Goal: Task Accomplishment & Management: Complete application form

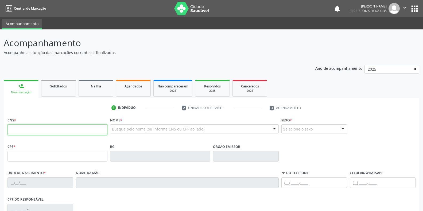
click at [35, 131] on input "text" at bounding box center [57, 129] width 100 height 11
type input "703 2006 9352 3694"
type input "1[DATE]"
type input "[PERSON_NAME]"
type input "[PHONE_NUMBER]"
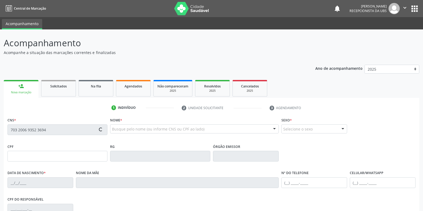
type input "430"
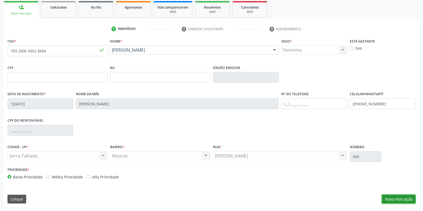
click at [398, 198] on button "Nova marcação" at bounding box center [399, 199] width 34 height 9
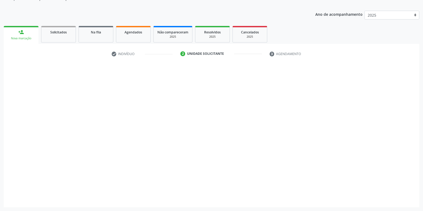
scroll to position [54, 0]
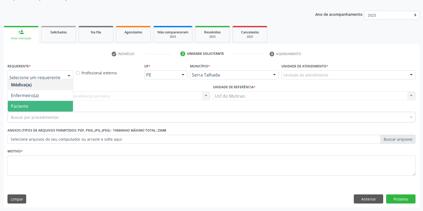
click at [40, 105] on span "Paciente" at bounding box center [40, 106] width 65 height 11
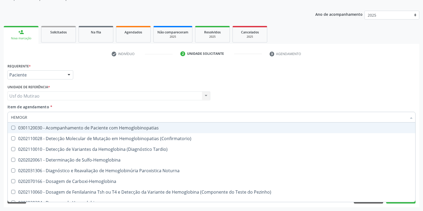
type input "HEMOGRA"
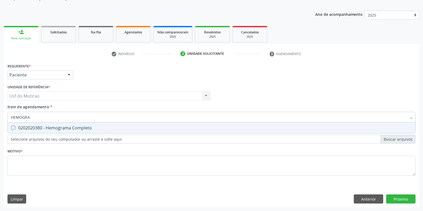
click at [42, 130] on div "0202020380 - Hemograma Completo" at bounding box center [211, 128] width 401 height 4
checkbox Completo "true"
drag, startPoint x: 44, startPoint y: 119, endPoint x: 0, endPoint y: 118, distance: 44.4
click at [0, 118] on div "Acompanhamento Acompanhe a situação das marcações correntes e finalizadas Relat…" at bounding box center [211, 92] width 423 height 235
type input "GLI"
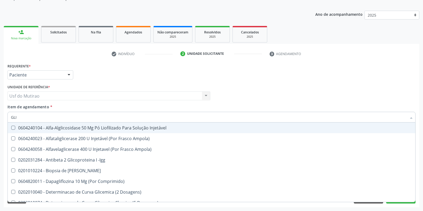
checkbox Injetável "false"
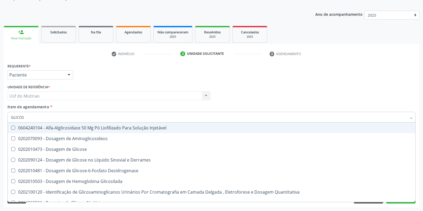
type input "GLICOSE"
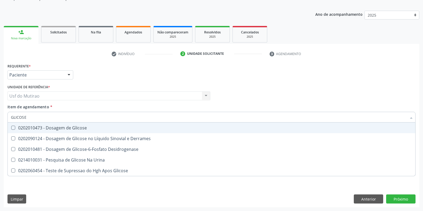
click at [40, 132] on span "0202010473 - Dosagem de Glicose" at bounding box center [212, 127] width 408 height 11
checkbox Glicose "true"
drag, startPoint x: 49, startPoint y: 118, endPoint x: 0, endPoint y: 118, distance: 48.9
click at [0, 118] on div "Acompanhamento Acompanhe a situação das marcações correntes e finalizadas Relat…" at bounding box center [211, 92] width 423 height 235
type input "ANALISE"
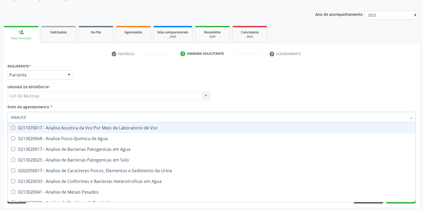
checkbox Voz "false"
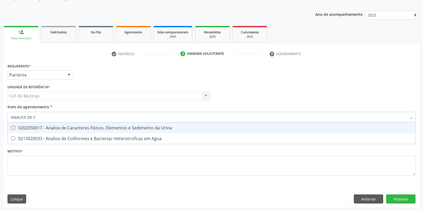
type input "ANALISE DE CA"
click at [57, 126] on div "0202050017 - Analise de Caracteres Fisicos, Elementos e Sedimento da Urina" at bounding box center [211, 128] width 401 height 4
checkbox Urina "true"
drag, startPoint x: 59, startPoint y: 118, endPoint x: 0, endPoint y: 118, distance: 58.5
click at [0, 118] on div "Acompanhamento Acompanhe a situação das marcações correntes e finalizadas Relat…" at bounding box center [211, 92] width 423 height 235
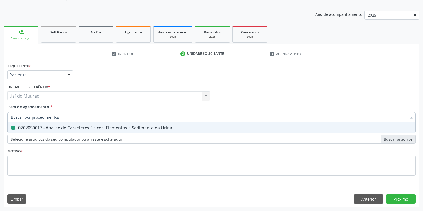
checkbox Urina "false"
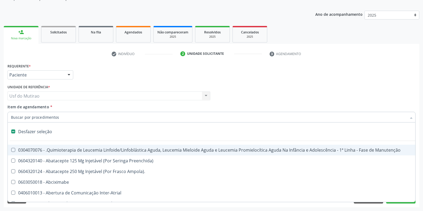
click at [169, 73] on div "Requerente * Paciente Médico(a) Enfermeiro(a) Paciente Nenhum resultado encontr…" at bounding box center [211, 72] width 411 height 21
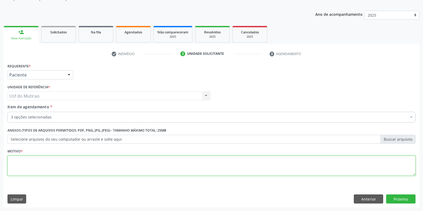
click at [109, 171] on textarea at bounding box center [211, 166] width 408 height 20
type textarea "."
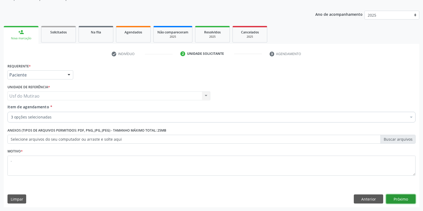
click at [399, 199] on button "Próximo" at bounding box center [400, 198] width 29 height 9
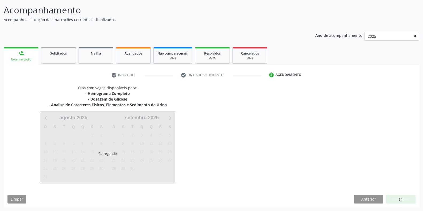
scroll to position [33, 0]
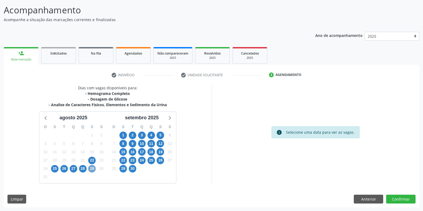
click at [90, 168] on span "29" at bounding box center [91, 168] width 7 height 7
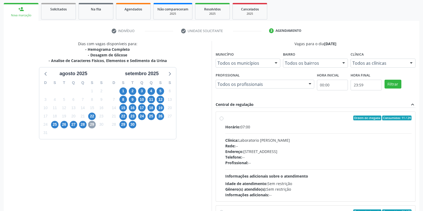
scroll to position [86, 0]
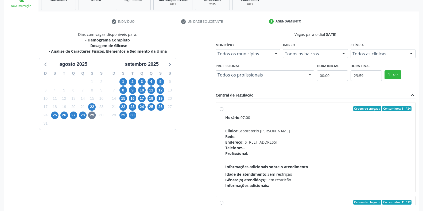
click at [236, 118] on span "Horário:" at bounding box center [232, 117] width 15 height 5
click at [223, 111] on input "Ordem de chegada Consumidos: 11 / 24 Horário: 07:00 Clínica: Laboratorio [PERSO…" at bounding box center [222, 108] width 4 height 5
radio input "true"
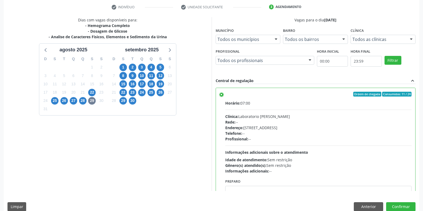
scroll to position [109, 0]
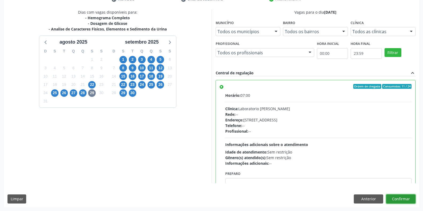
click at [405, 199] on button "Confirmar" at bounding box center [400, 198] width 29 height 9
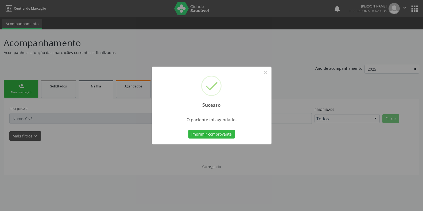
scroll to position [0, 0]
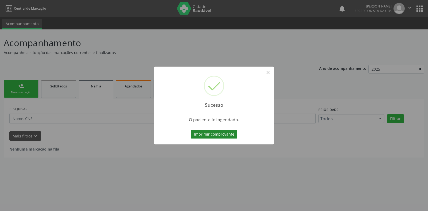
click at [224, 136] on button "Imprimir comprovante" at bounding box center [214, 134] width 47 height 9
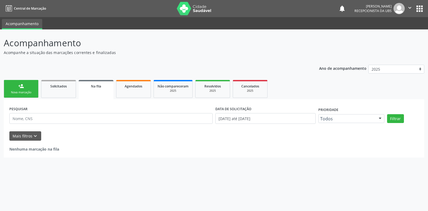
click at [23, 89] on link "person_add Nova marcação" at bounding box center [21, 89] width 35 height 18
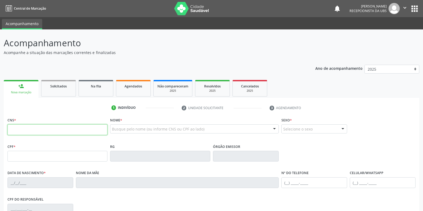
click at [25, 130] on input "text" at bounding box center [57, 129] width 100 height 11
type input "703 2006 9352 3694"
type input "1[DATE]"
type input "[PERSON_NAME]"
type input "[PHONE_NUMBER]"
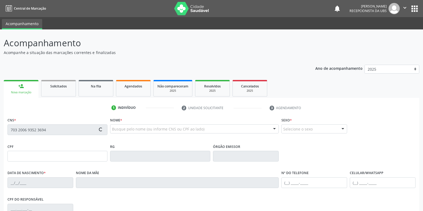
type input "430"
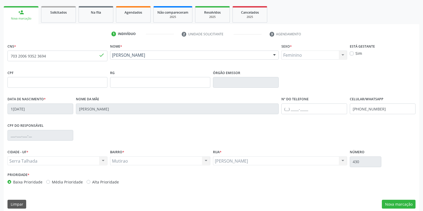
scroll to position [79, 0]
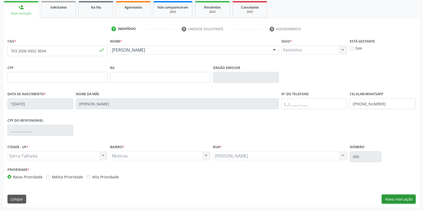
click at [406, 200] on button "Nova marcação" at bounding box center [399, 199] width 34 height 9
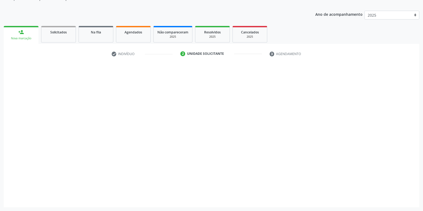
scroll to position [54, 0]
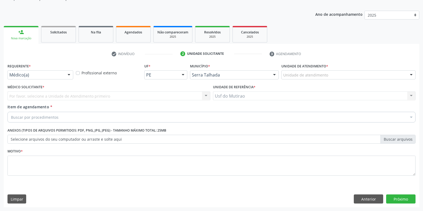
click at [34, 72] on div "Médico(a)" at bounding box center [40, 74] width 66 height 9
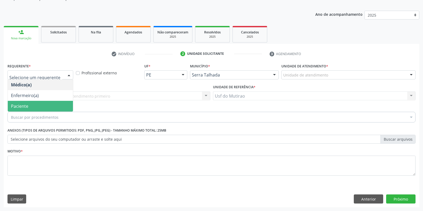
click at [24, 107] on span "Paciente" at bounding box center [19, 106] width 17 height 6
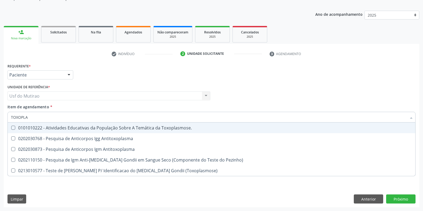
type input "TOXOPLAS"
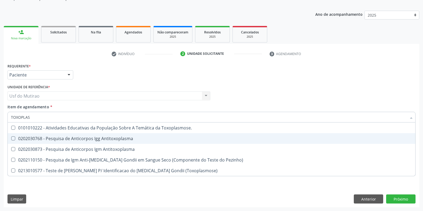
click at [43, 137] on div "0202030768 - Pesquisa de Anticorpos Igg Antitoxoplasma" at bounding box center [211, 138] width 401 height 4
checkbox Antitoxoplasma "true"
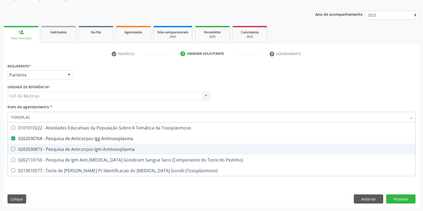
click at [43, 147] on div "0202030873 - Pesquisa de Anticorpos Igm Antitoxoplasma" at bounding box center [211, 149] width 401 height 4
checkbox Antitoxoplasma "true"
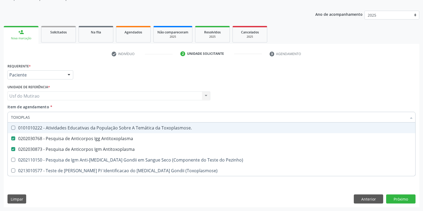
drag, startPoint x: 51, startPoint y: 119, endPoint x: 1, endPoint y: 118, distance: 49.7
click at [1, 118] on div "Acompanhamento Acompanhe a situação das marcações correntes e finalizadas Relat…" at bounding box center [211, 92] width 423 height 235
type input "CULTU"
checkbox Antitoxoplasma "false"
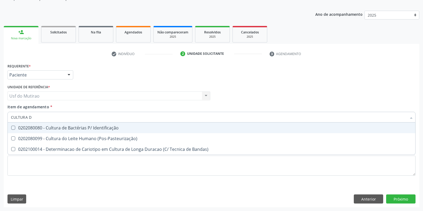
type input "CULTURA DE"
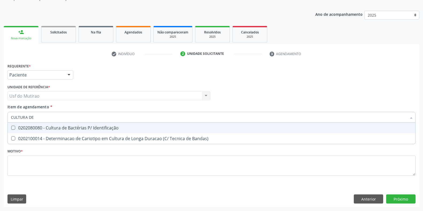
click at [113, 131] on span "0202080080 - Cultura de Bactérias P/ Identificação" at bounding box center [212, 127] width 408 height 11
checkbox Identificação "true"
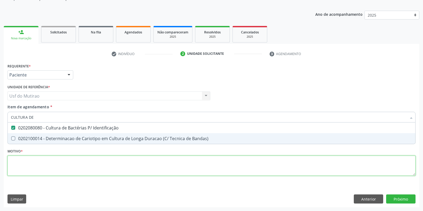
click at [116, 169] on div "Requerente * Paciente Médico(a) Enfermeiro(a) Paciente Nenhum resultado encontr…" at bounding box center [211, 122] width 408 height 121
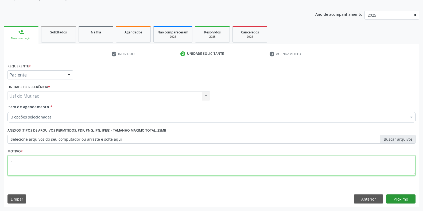
type textarea "."
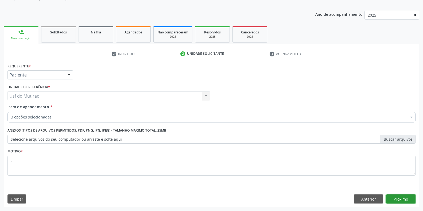
click at [396, 200] on button "Próximo" at bounding box center [400, 198] width 29 height 9
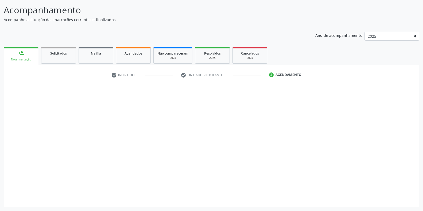
scroll to position [33, 0]
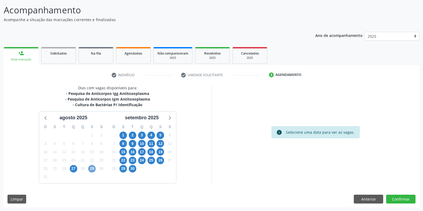
click at [95, 170] on span "29" at bounding box center [91, 168] width 7 height 7
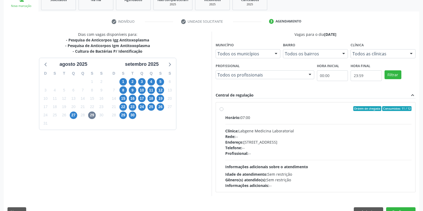
click at [255, 131] on div "Clínica: Labgene Medicina Laboratorial" at bounding box center [318, 131] width 187 height 6
click at [223, 111] on input "Ordem de chegada Consumidos: 11 / 12 Horário: 07:00 Clínica: Labgene Medicina L…" at bounding box center [222, 108] width 4 height 5
radio input "true"
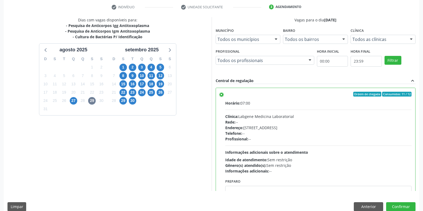
scroll to position [109, 0]
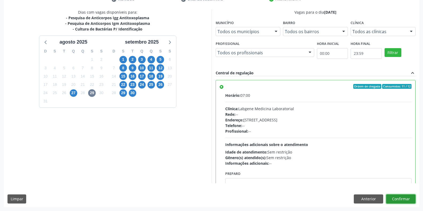
click at [392, 198] on button "Confirmar" at bounding box center [400, 198] width 29 height 9
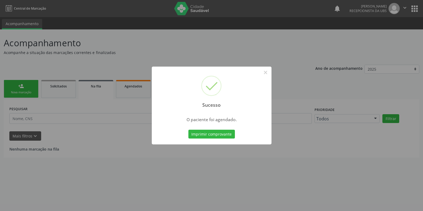
scroll to position [0, 0]
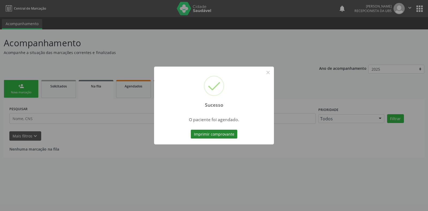
click at [208, 133] on button "Imprimir comprovante" at bounding box center [214, 134] width 47 height 9
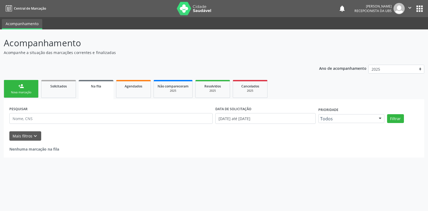
click at [31, 88] on link "person_add Nova marcação" at bounding box center [21, 89] width 35 height 18
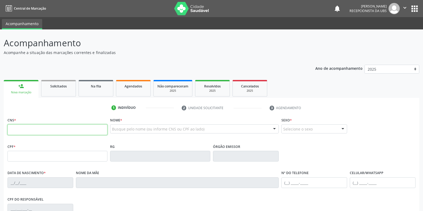
click at [35, 130] on input "text" at bounding box center [57, 129] width 100 height 11
type input "700 0012 4741 4307"
type input "707.776.304-86"
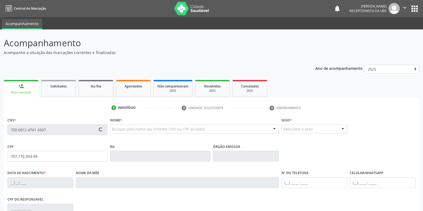
type input "1[DATE]"
type input "[PERSON_NAME]"
type input "[PHONE_NUMBER]"
type input "23"
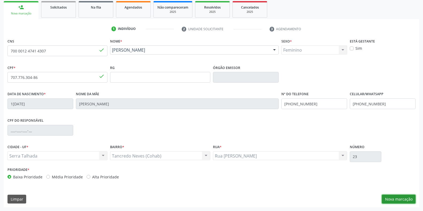
click at [394, 203] on button "Nova marcação" at bounding box center [399, 199] width 34 height 9
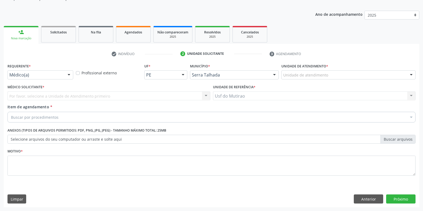
scroll to position [54, 0]
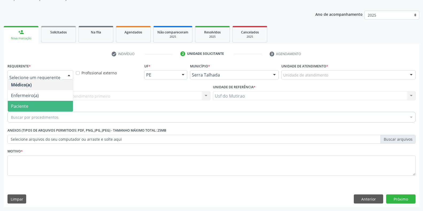
click at [48, 102] on span "Paciente" at bounding box center [40, 106] width 65 height 11
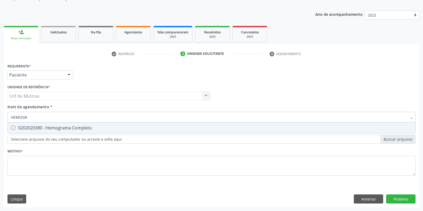
type input "HEMOGRA"
click at [55, 127] on div "0202020380 - Hemograma Completo" at bounding box center [211, 128] width 401 height 4
checkbox Completo "true"
drag, startPoint x: 56, startPoint y: 117, endPoint x: 7, endPoint y: 116, distance: 48.9
click at [7, 116] on div "HEMOGRA" at bounding box center [211, 117] width 408 height 11
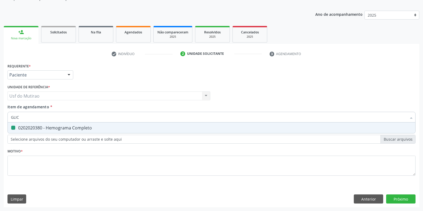
type input "GLICO"
checkbox Completo "false"
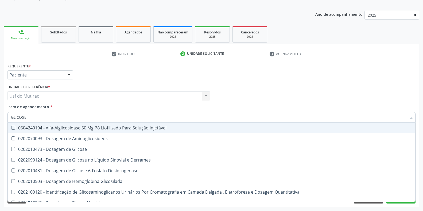
type input "GLICOSE"
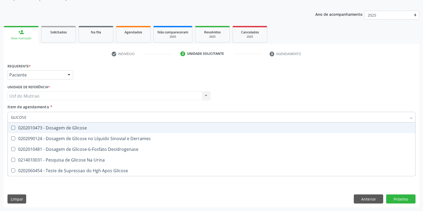
click at [35, 129] on div "0202010473 - Dosagem de Glicose" at bounding box center [211, 128] width 401 height 4
checkbox Glicose "true"
drag, startPoint x: 38, startPoint y: 116, endPoint x: 0, endPoint y: 115, distance: 38.5
click at [0, 115] on div "Acompanhamento Acompanhe a situação das marcações correntes e finalizadas Relat…" at bounding box center [211, 92] width 423 height 235
type input "ANALIS"
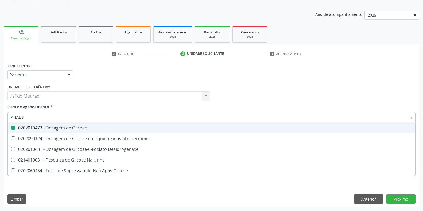
checkbox Glicose "false"
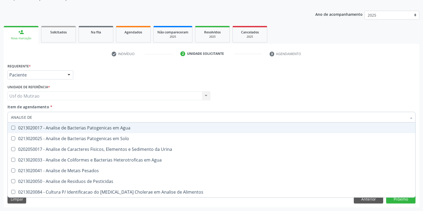
type input "ANALISE DE C"
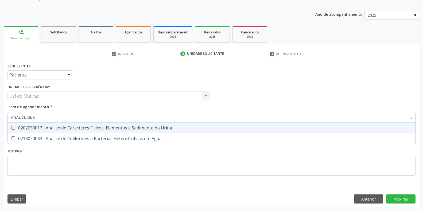
click at [70, 131] on span "0202050017 - Analise de Caracteres Fisicos, Elementos e Sedimento da Urina" at bounding box center [212, 127] width 408 height 11
checkbox Urina "true"
drag, startPoint x: 83, startPoint y: 119, endPoint x: 7, endPoint y: 118, distance: 76.2
click at [7, 118] on div "Item de agendamento * ANALISE DE C Desfazer seleção 0202050017 - Analise de Car…" at bounding box center [211, 114] width 411 height 21
checkbox Urina "false"
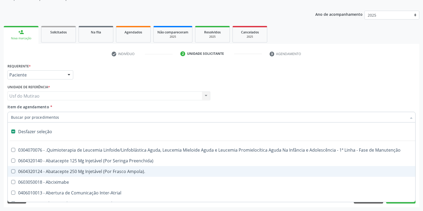
click at [243, 96] on div "Médico Solicitante Por favor, selecione a Unidade de Atendimento primeiro Nenhu…" at bounding box center [211, 93] width 411 height 21
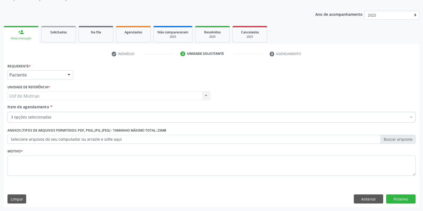
scroll to position [0, 0]
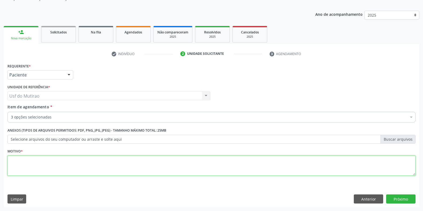
click at [166, 171] on textarea at bounding box center [211, 166] width 408 height 20
type textarea "."
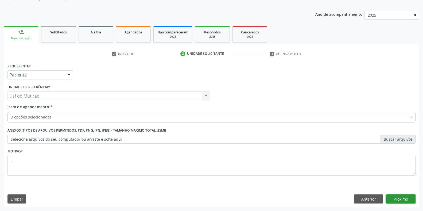
click at [405, 199] on button "Próximo" at bounding box center [400, 198] width 29 height 9
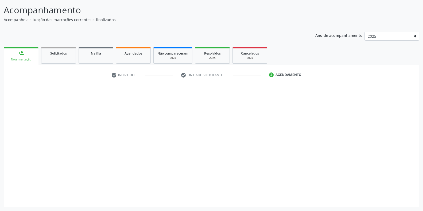
scroll to position [33, 0]
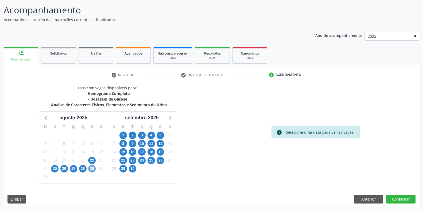
click at [93, 168] on span "29" at bounding box center [91, 168] width 7 height 7
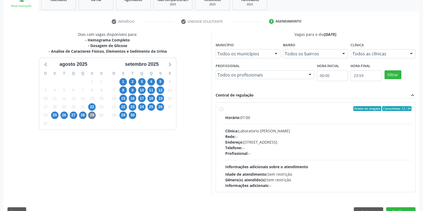
click at [245, 131] on div "Clínica: Laboratorio [PERSON_NAME]" at bounding box center [318, 131] width 187 height 6
click at [223, 111] on input "Ordem de chegada Consumidos: 12 / 24 Horário: 07:00 Clínica: Laboratorio [PERSO…" at bounding box center [222, 108] width 4 height 5
radio input "true"
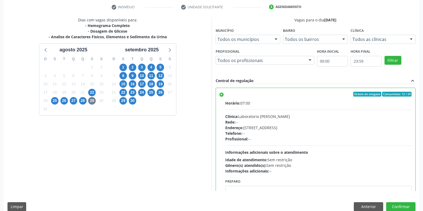
scroll to position [109, 0]
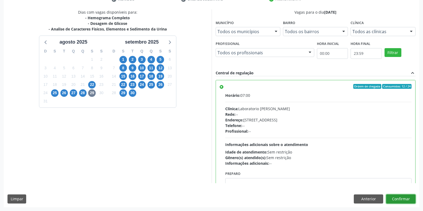
click at [402, 198] on button "Confirmar" at bounding box center [400, 198] width 29 height 9
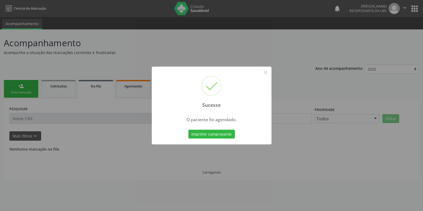
scroll to position [0, 0]
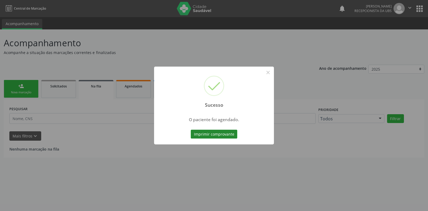
click at [219, 133] on button "Imprimir comprovante" at bounding box center [214, 134] width 47 height 9
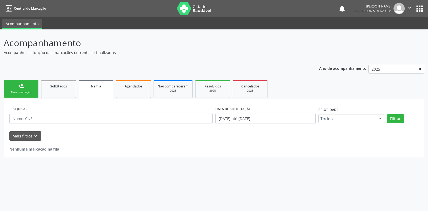
click at [25, 94] on div "Nova marcação" at bounding box center [21, 92] width 27 height 4
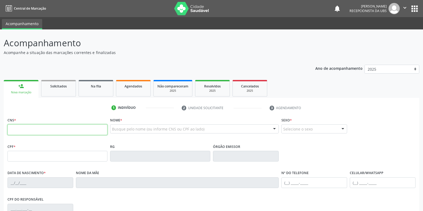
click at [28, 127] on input "text" at bounding box center [57, 129] width 100 height 11
type input "700 0012 4741 4307"
type input "707.776.304-86"
type input "1[DATE]"
type input "[PERSON_NAME]"
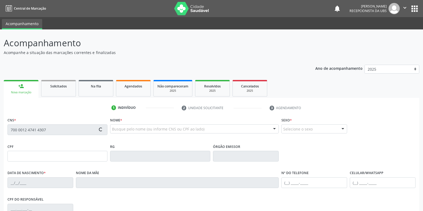
type input "[PHONE_NUMBER]"
type input "23"
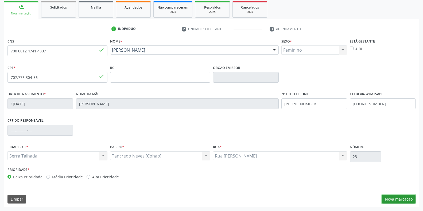
click at [395, 198] on button "Nova marcação" at bounding box center [399, 199] width 34 height 9
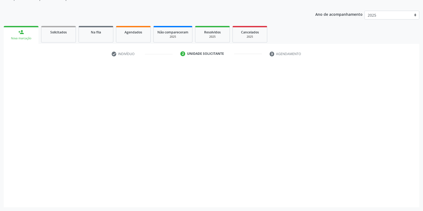
scroll to position [54, 0]
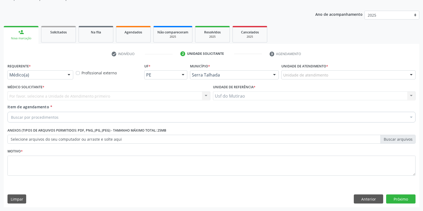
click at [61, 78] on div "Médico(a)" at bounding box center [40, 74] width 66 height 9
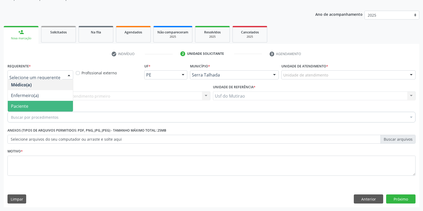
click at [42, 107] on span "Paciente" at bounding box center [40, 106] width 65 height 11
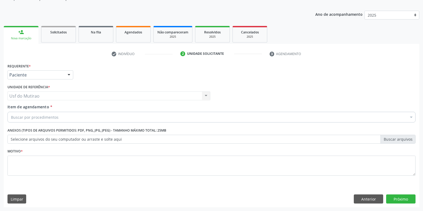
click at [67, 116] on div "Buscar por procedimentos" at bounding box center [211, 117] width 408 height 11
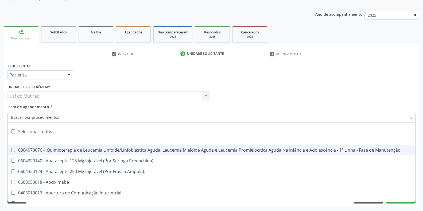
click at [49, 118] on input "Item de agendamento *" at bounding box center [209, 117] width 396 height 11
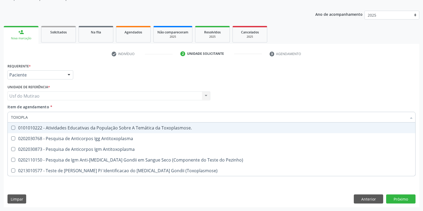
type input "TOXOPLAS"
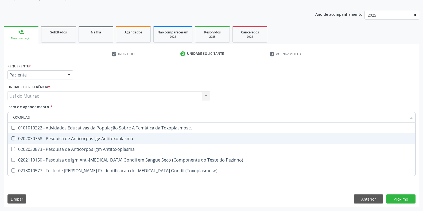
click at [59, 140] on div "0202030768 - Pesquisa de Anticorpos Igg Antitoxoplasma" at bounding box center [211, 138] width 401 height 4
checkbox Antitoxoplasma "true"
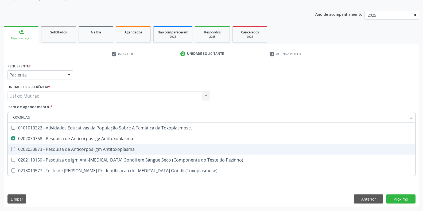
click at [59, 144] on span "0202030873 - Pesquisa de Anticorpos Igm Antitoxoplasma" at bounding box center [212, 149] width 408 height 11
checkbox Antitoxoplasma "true"
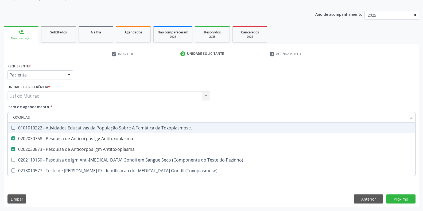
drag, startPoint x: 45, startPoint y: 116, endPoint x: 0, endPoint y: 114, distance: 45.2
click at [0, 114] on div "Acompanhamento Acompanhe a situação das marcações correntes e finalizadas Relat…" at bounding box center [211, 92] width 423 height 235
type input "CULT"
checkbox Antitoxoplasma "false"
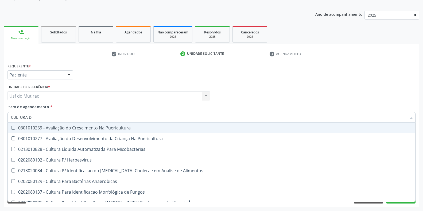
type input "CULTURA DE"
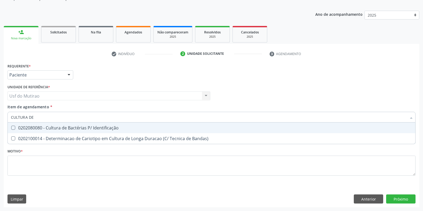
click at [22, 126] on div "0202080080 - Cultura de Bactérias P/ Identificação" at bounding box center [211, 128] width 401 height 4
checkbox Identificação "true"
drag, startPoint x: 41, startPoint y: 117, endPoint x: 5, endPoint y: 115, distance: 36.4
click at [5, 115] on div "Requerente * Paciente Médico(a) Enfermeiro(a) Paciente Nenhum resultado encontr…" at bounding box center [212, 134] width 416 height 145
type input "CURVA"
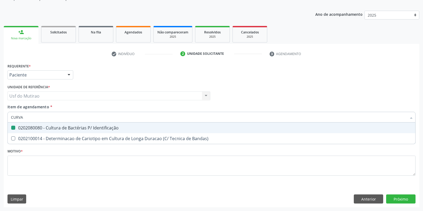
checkbox Identificação "false"
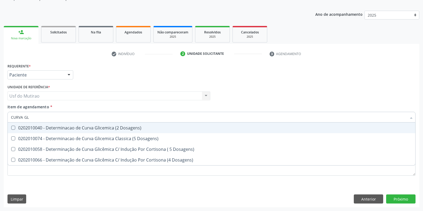
type input "CURVA GLI"
click at [59, 130] on div "0202010040 - Determinacao de Curva Glicemica (2 Dosagens)" at bounding box center [211, 128] width 401 height 4
checkbox Dosagens\) "true"
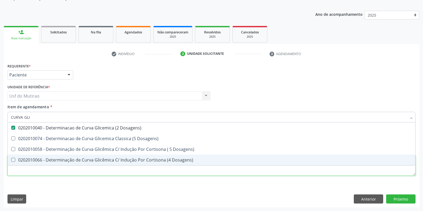
click at [150, 174] on div "Requerente * Paciente Médico(a) Enfermeiro(a) Paciente Nenhum resultado encontr…" at bounding box center [211, 122] width 408 height 121
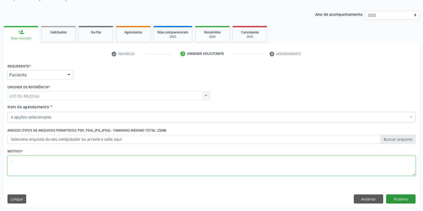
type textarea "."
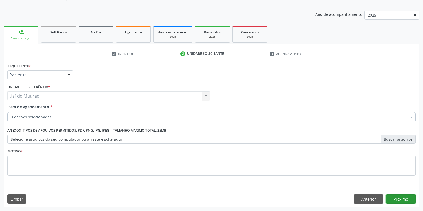
click at [407, 202] on button "Próximo" at bounding box center [400, 198] width 29 height 9
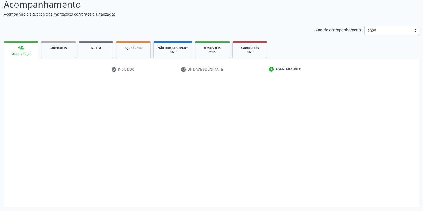
scroll to position [38, 0]
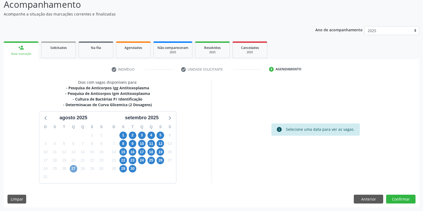
click at [76, 169] on span "27" at bounding box center [73, 168] width 7 height 7
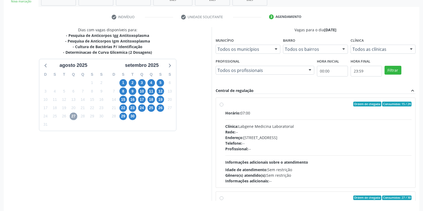
scroll to position [92, 0]
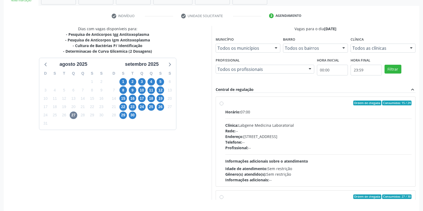
click at [244, 123] on div "Clínica: Labgene Medicina Laboratorial" at bounding box center [318, 125] width 187 height 6
click at [223, 105] on input "Ordem de chegada Consumidos: 15 / 24 Horário: 07:00 Clínica: Labgene Medicina L…" at bounding box center [222, 102] width 4 height 5
radio input "true"
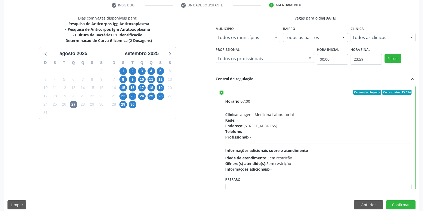
scroll to position [109, 0]
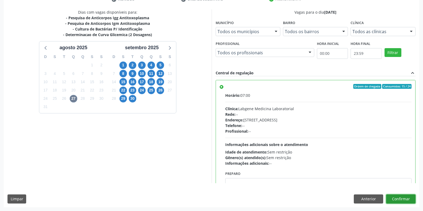
click at [401, 199] on button "Confirmar" at bounding box center [400, 198] width 29 height 9
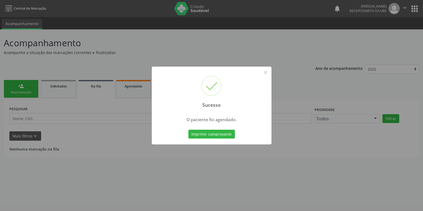
scroll to position [0, 0]
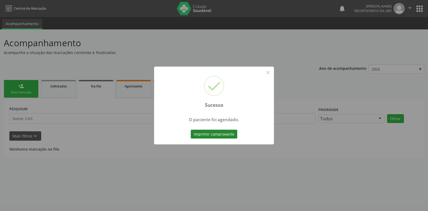
click at [208, 135] on button "Imprimir comprovante" at bounding box center [214, 134] width 47 height 9
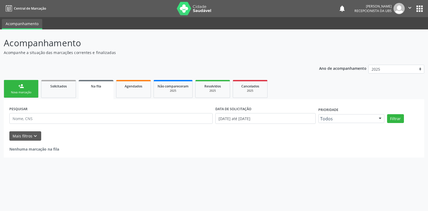
click at [26, 88] on link "person_add Nova marcação" at bounding box center [21, 89] width 35 height 18
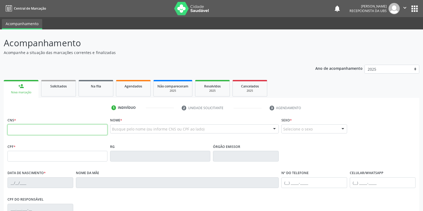
click at [31, 129] on input "text" at bounding box center [57, 129] width 100 height 11
type input "702 0083 0921 5380"
drag, startPoint x: 57, startPoint y: 128, endPoint x: 24, endPoint y: 129, distance: 32.3
click at [24, 129] on input "702 0083 0921 5380" at bounding box center [57, 129] width 100 height 11
type input "128.141.824-20"
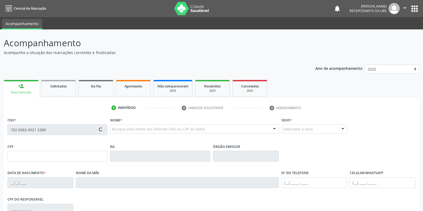
type input "0[DATE]"
type input "[PERSON_NAME]"
type input "[PHONE_NUMBER]"
type input "35"
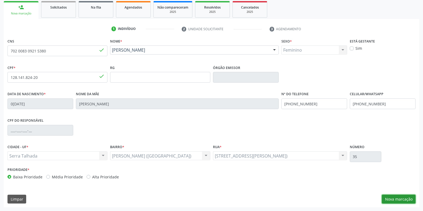
click at [402, 197] on button "Nova marcação" at bounding box center [399, 199] width 34 height 9
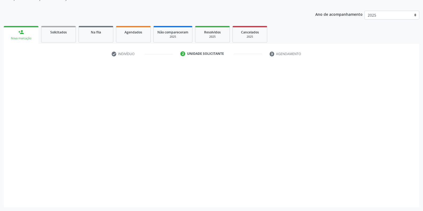
scroll to position [54, 0]
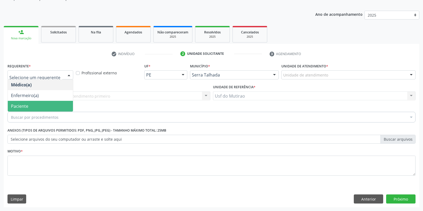
click at [42, 107] on span "Paciente" at bounding box center [40, 106] width 65 height 11
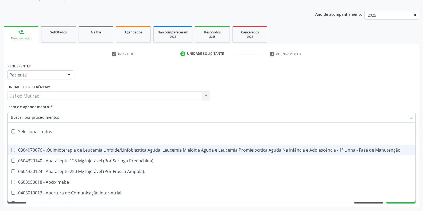
type input "G"
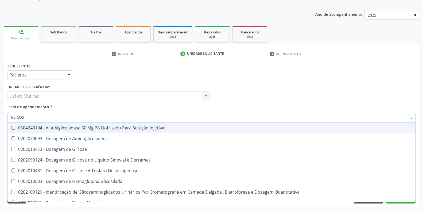
type input "GLICOSE"
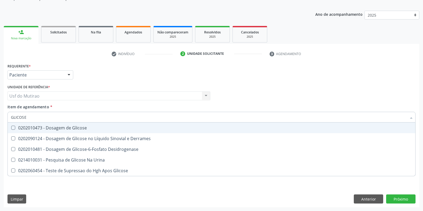
click at [98, 129] on div "0202010473 - Dosagem de Glicose" at bounding box center [211, 128] width 401 height 4
checkbox Glicose "true"
drag, startPoint x: 99, startPoint y: 117, endPoint x: 8, endPoint y: 117, distance: 91.7
click at [8, 117] on div "GLICOSE" at bounding box center [211, 117] width 408 height 11
type input "HEMOG"
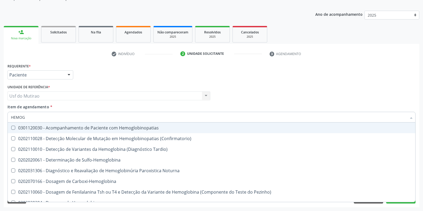
checkbox Hemoglobinopatias "false"
type input "HEMOGRA"
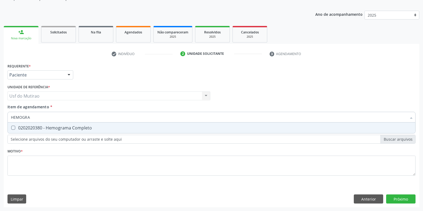
click at [23, 125] on span "0202020380 - Hemograma Completo" at bounding box center [212, 127] width 408 height 11
checkbox Completo "true"
drag, startPoint x: 43, startPoint y: 117, endPoint x: 0, endPoint y: 117, distance: 43.0
click at [0, 117] on div "Acompanhamento Acompanhe a situação das marcações correntes e finalizadas Relat…" at bounding box center [211, 92] width 423 height 235
type input "ANALISE"
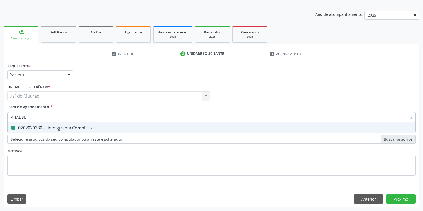
checkbox Completo "false"
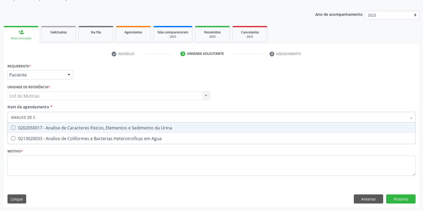
type input "ANALISE DE CA"
click at [26, 126] on div "0202050017 - Analise de Caracteres Fisicos, Elementos e Sedimento da Urina" at bounding box center [211, 128] width 401 height 4
checkbox Urina "true"
drag, startPoint x: 56, startPoint y: 118, endPoint x: 0, endPoint y: 118, distance: 55.6
click at [0, 118] on div "Acompanhamento Acompanhe a situação das marcações correntes e finalizadas Relat…" at bounding box center [211, 92] width 423 height 235
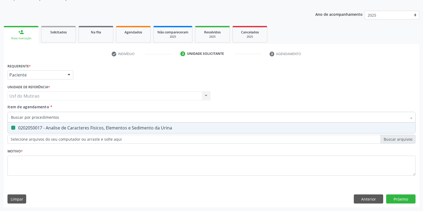
checkbox Urina "false"
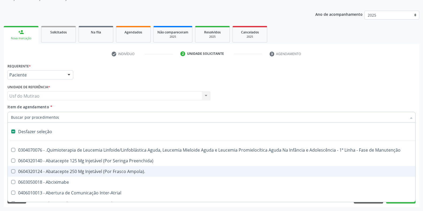
click at [115, 168] on span "0604320124 - Abatacepte 250 Mg Injetável (Por Frasco Ampola)." at bounding box center [219, 171] width 423 height 11
click at [117, 172] on div "0604320124 - Abatacepte 250 Mg Injetável (Por Frasco Ampola)." at bounding box center [219, 171] width 416 height 4
checkbox Ampola\)\ "false"
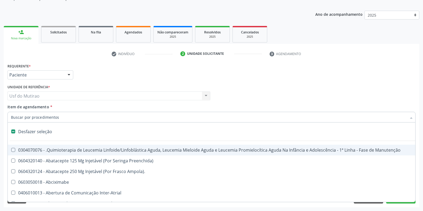
click at [185, 98] on div "Usf do Mutirao Usf do Mutirao Nenhum resultado encontrado para: " " Não há nenh…" at bounding box center [108, 95] width 203 height 9
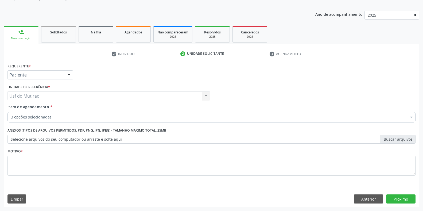
click at [250, 100] on div "Médico Solicitante Por favor, selecione a Unidade de Atendimento primeiro Nenhu…" at bounding box center [211, 93] width 411 height 21
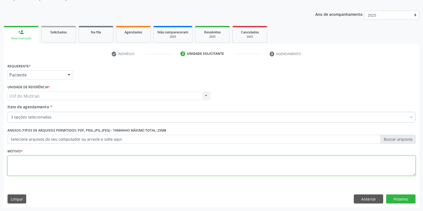
click at [145, 166] on textarea at bounding box center [211, 166] width 408 height 20
type textarea "."
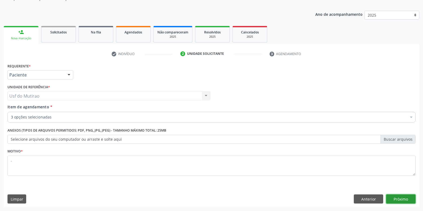
click at [409, 200] on button "Próximo" at bounding box center [400, 198] width 29 height 9
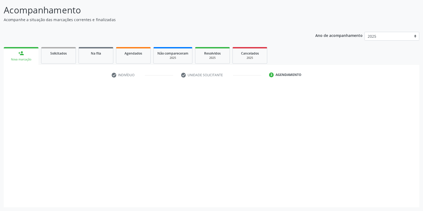
scroll to position [33, 0]
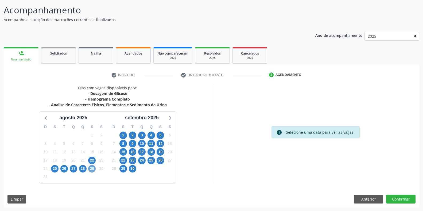
click at [89, 170] on span "29" at bounding box center [91, 168] width 7 height 7
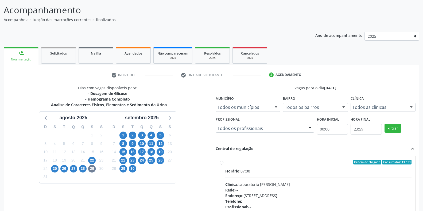
click at [262, 186] on div "Clínica: Laboratorio [PERSON_NAME]" at bounding box center [318, 184] width 187 height 6
click at [223, 164] on input "Ordem de chegada Consumidos: 13 / 24 Horário: 07:00 Clínica: Laboratorio [PERSO…" at bounding box center [222, 162] width 4 height 5
radio input "true"
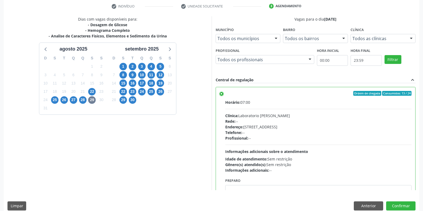
scroll to position [109, 0]
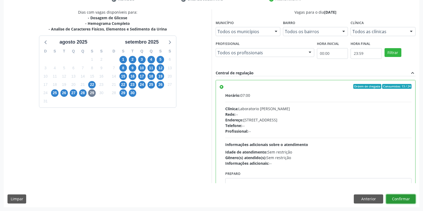
click at [393, 199] on button "Confirmar" at bounding box center [400, 198] width 29 height 9
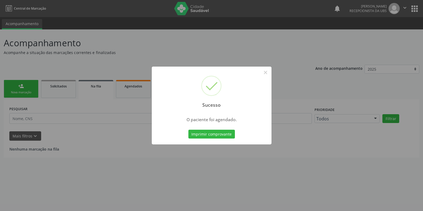
scroll to position [0, 0]
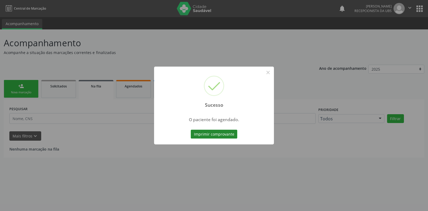
click at [224, 135] on button "Imprimir comprovante" at bounding box center [214, 134] width 47 height 9
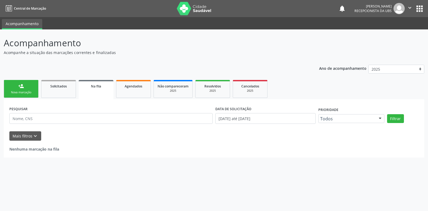
click at [17, 97] on link "person_add Nova marcação" at bounding box center [21, 89] width 35 height 18
click at [24, 87] on link "person_add Nova marcação" at bounding box center [21, 89] width 35 height 18
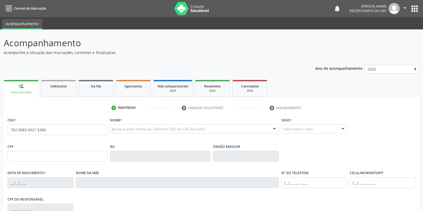
type input "702 0083 0921 5380"
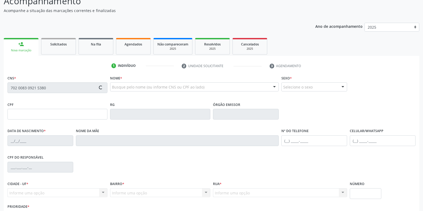
scroll to position [53, 0]
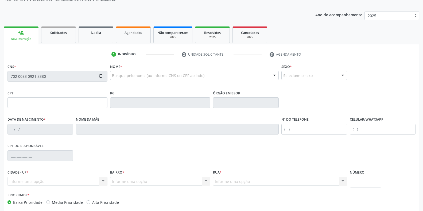
type input "128.141.824-20"
type input "0[DATE]"
type input "[PERSON_NAME]"
type input "[PHONE_NUMBER]"
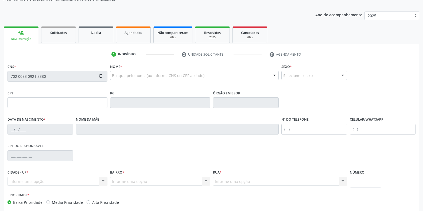
type input "35"
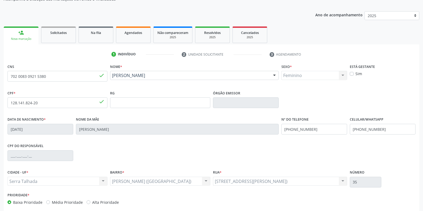
scroll to position [79, 0]
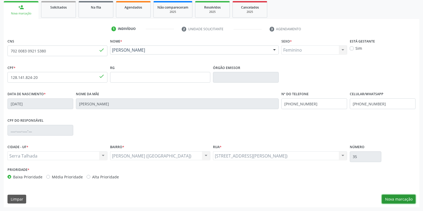
click at [408, 200] on button "Nova marcação" at bounding box center [399, 199] width 34 height 9
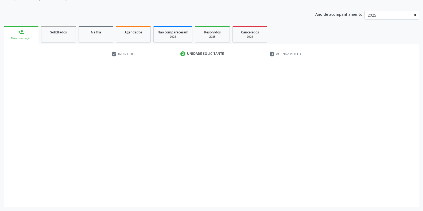
scroll to position [54, 0]
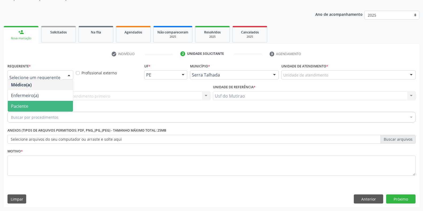
click at [26, 104] on span "Paciente" at bounding box center [19, 106] width 17 height 6
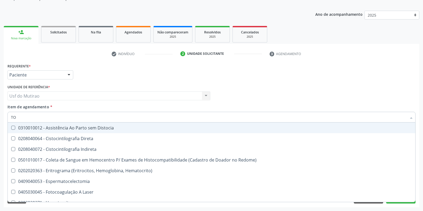
type input "TOX"
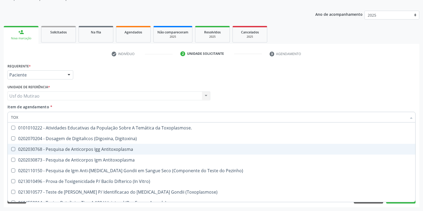
click at [83, 147] on div "0202030768 - Pesquisa de Anticorpos Igg Antitoxoplasma" at bounding box center [211, 149] width 401 height 4
checkbox Antitoxoplasma "true"
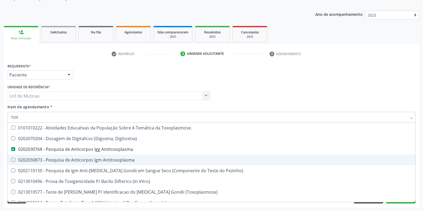
click at [86, 158] on div "0202030873 - Pesquisa de Anticorpos Igm Antitoxoplasma" at bounding box center [211, 160] width 401 height 4
checkbox Antitoxoplasma "true"
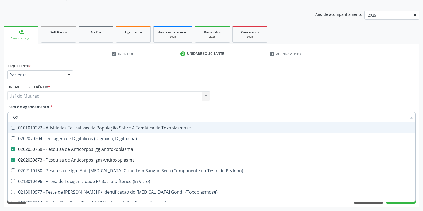
drag, startPoint x: 75, startPoint y: 120, endPoint x: 0, endPoint y: 120, distance: 75.4
click at [0, 120] on div "Acompanhamento Acompanhe a situação das marcações correntes e finalizadas Relat…" at bounding box center [211, 92] width 423 height 235
type input "CULTU"
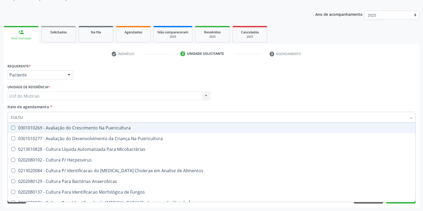
checkbox Micobactérias "false"
checkbox Herpesvirus "false"
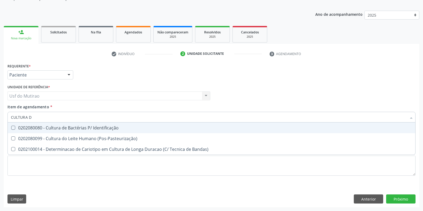
type input "CULTURA DE"
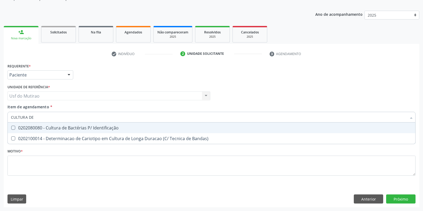
click at [43, 130] on div "0202080080 - Cultura de Bactérias P/ Identificação" at bounding box center [211, 128] width 401 height 4
checkbox Identificação "true"
drag, startPoint x: 56, startPoint y: 118, endPoint x: 1, endPoint y: 118, distance: 54.8
click at [1, 118] on div "Acompanhamento Acompanhe a situação das marcações correntes e finalizadas Relat…" at bounding box center [211, 92] width 423 height 235
type input "CURVA"
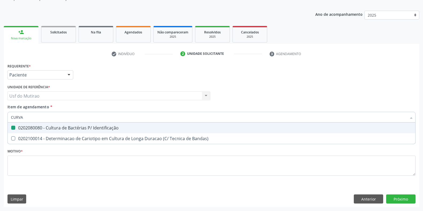
checkbox Identificação "false"
type input "CURVA GLICEM"
click at [57, 128] on div "0202010040 - Determinacao de Curva Glicemica (2 Dosagens)" at bounding box center [211, 128] width 401 height 4
checkbox Dosagens\) "true"
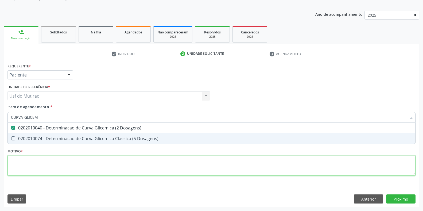
click at [72, 168] on div "Requerente * Paciente Médico(a) Enfermeiro(a) Paciente Nenhum resultado encontr…" at bounding box center [211, 122] width 408 height 121
type textarea "."
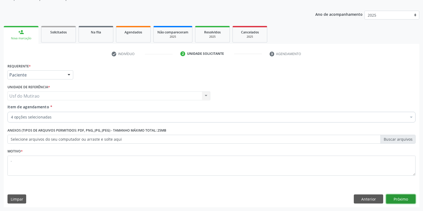
click at [399, 198] on button "Próximo" at bounding box center [400, 198] width 29 height 9
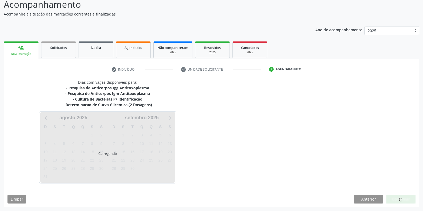
scroll to position [38, 0]
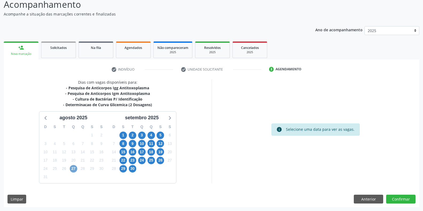
click at [74, 169] on span "27" at bounding box center [73, 168] width 7 height 7
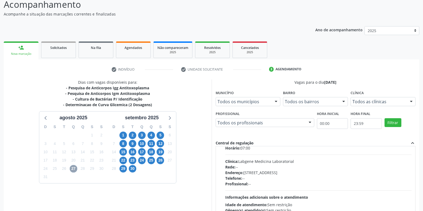
scroll to position [27, 0]
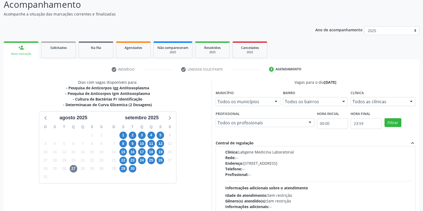
click at [257, 155] on div "Rede: --" at bounding box center [318, 158] width 187 height 6
click at [223, 132] on input "Ordem de chegada Consumidos: 16 / 24 Horário: 07:00 Clínica: Labgene Medicina L…" at bounding box center [222, 129] width 4 height 5
radio input "true"
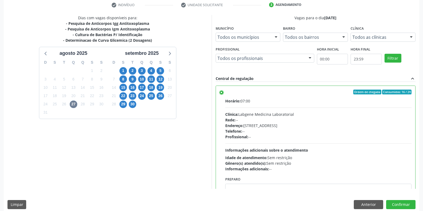
scroll to position [109, 0]
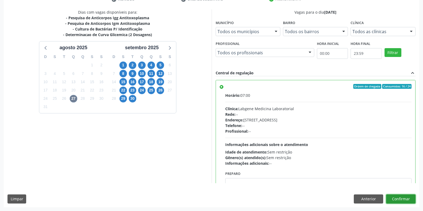
click at [394, 196] on button "Confirmar" at bounding box center [400, 198] width 29 height 9
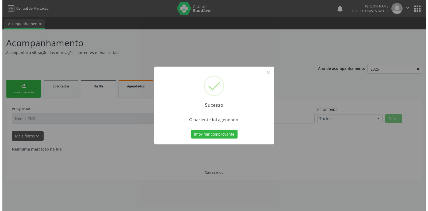
scroll to position [0, 0]
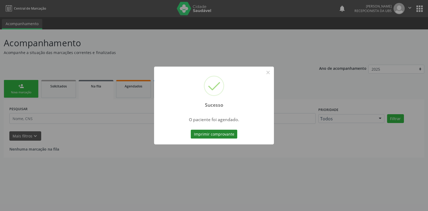
click at [218, 134] on button "Imprimir comprovante" at bounding box center [214, 134] width 47 height 9
